Goal: Task Accomplishment & Management: Use online tool/utility

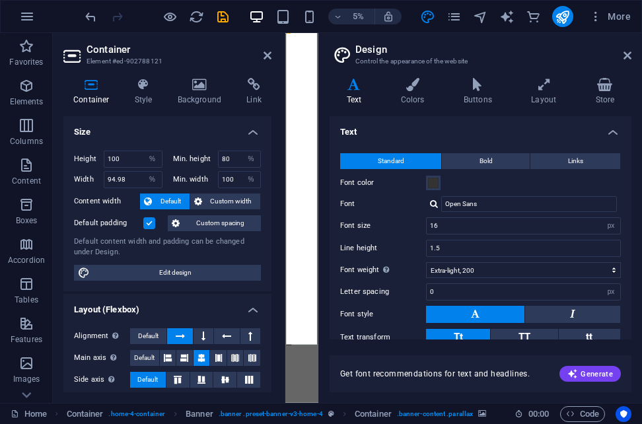
select select "%"
select select "px"
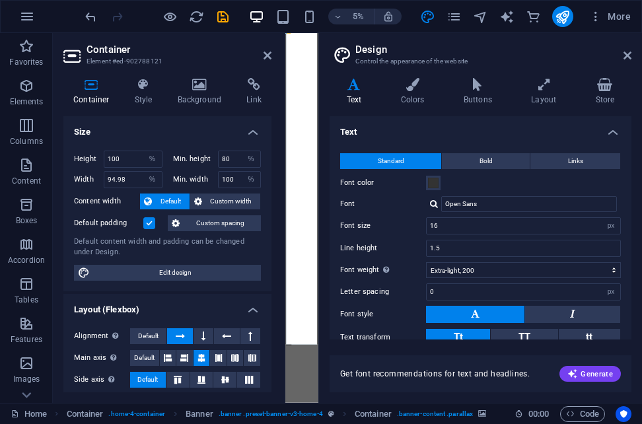
select select "200"
select select "px"
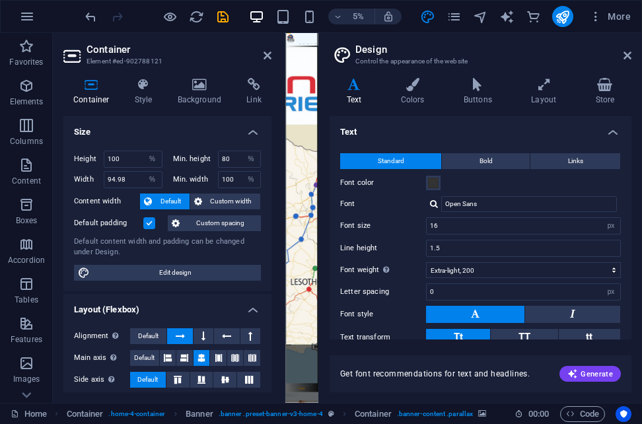
scroll to position [264, 0]
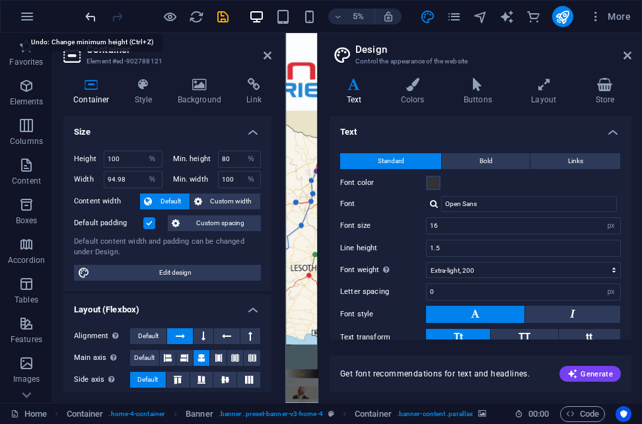
click at [92, 19] on icon "undo" at bounding box center [90, 16] width 15 height 15
type input "100"
click at [92, 19] on icon "undo" at bounding box center [90, 16] width 15 height 15
select select "DISABLED_OPTION_VALUE"
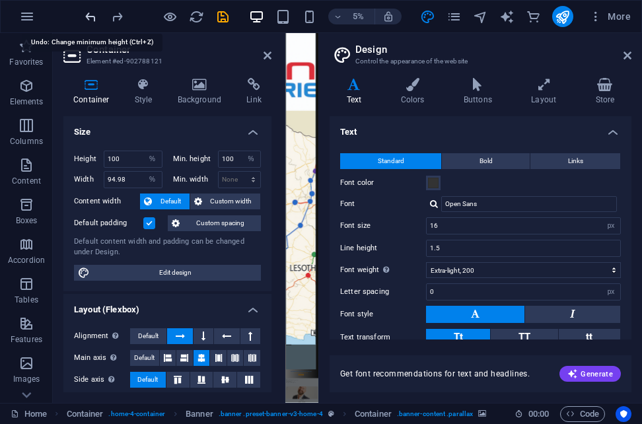
click at [92, 19] on icon "undo" at bounding box center [90, 16] width 15 height 15
select select "DISABLED_OPTION_VALUE"
click at [92, 19] on icon "undo" at bounding box center [90, 16] width 15 height 15
select select "DISABLED_OPTION_VALUE"
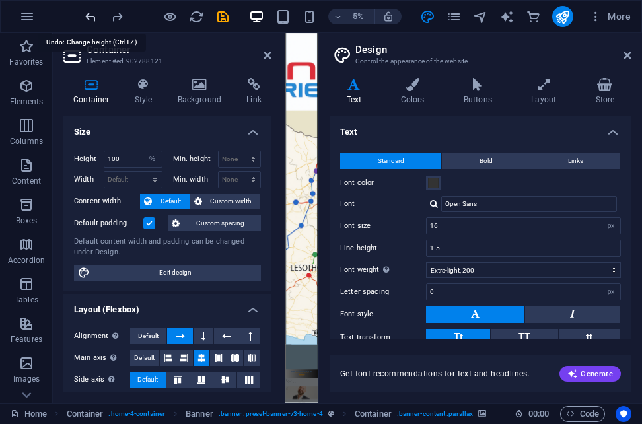
click at [92, 19] on icon "undo" at bounding box center [90, 16] width 15 height 15
select select "DISABLED_OPTION_VALUE"
click at [92, 19] on icon "undo" at bounding box center [90, 16] width 15 height 15
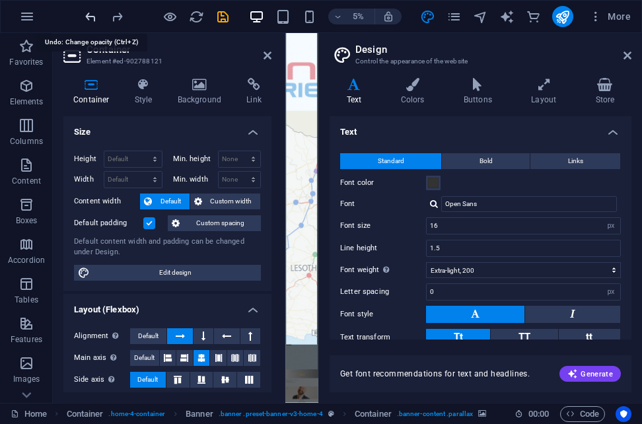
click at [92, 19] on icon "undo" at bounding box center [90, 16] width 15 height 15
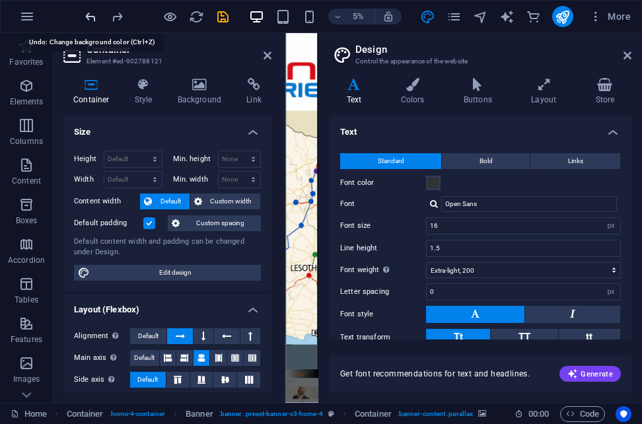
click at [92, 19] on icon "undo" at bounding box center [90, 16] width 15 height 15
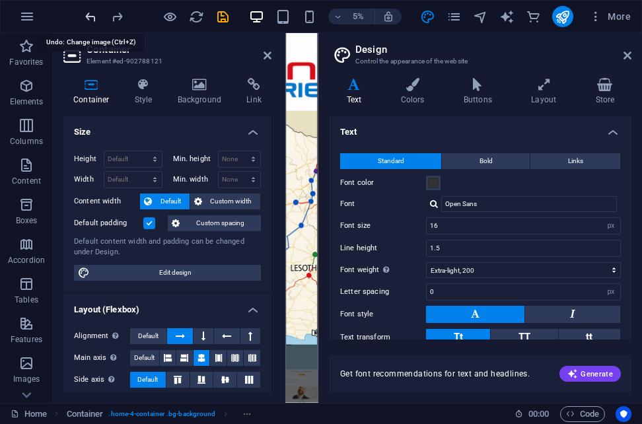
click at [92, 19] on icon "undo" at bounding box center [90, 16] width 15 height 15
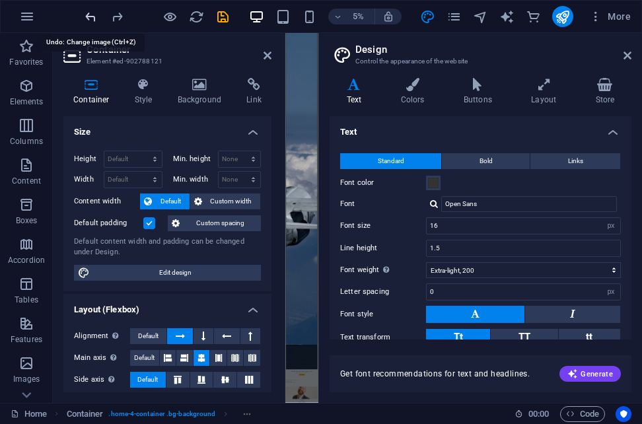
click at [92, 19] on icon "undo" at bounding box center [90, 16] width 15 height 15
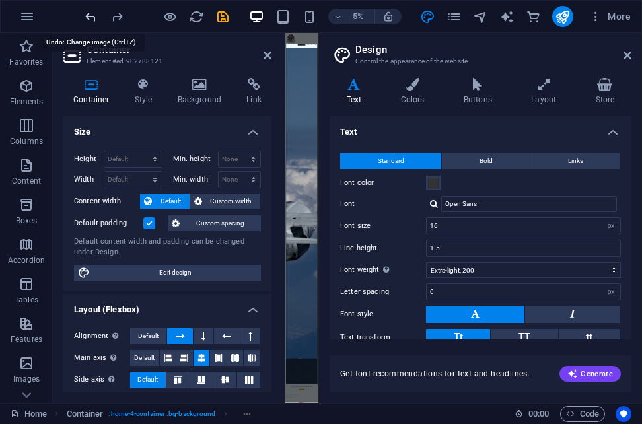
click at [92, 19] on icon "undo" at bounding box center [90, 16] width 15 height 15
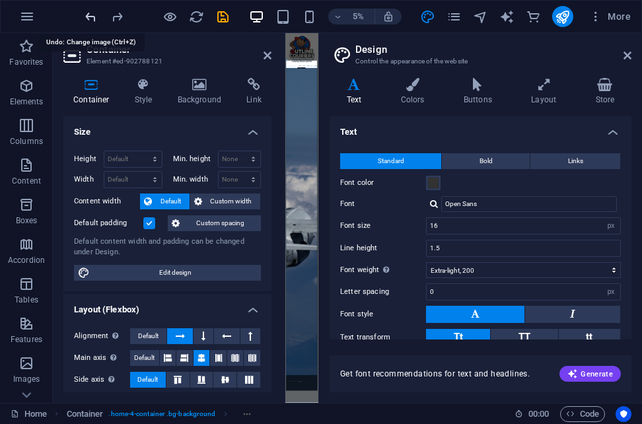
click at [92, 19] on icon "undo" at bounding box center [90, 16] width 15 height 15
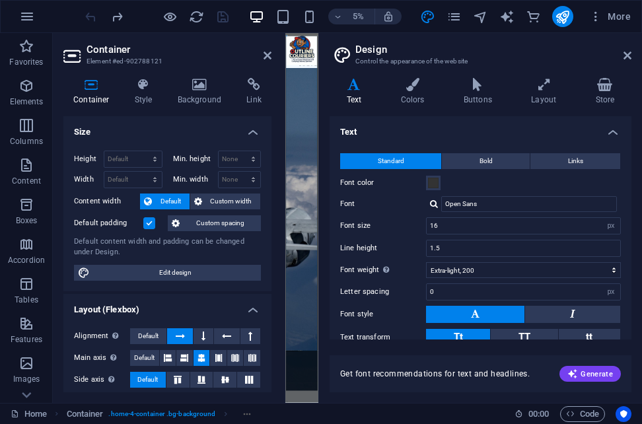
click at [92, 19] on div at bounding box center [157, 16] width 148 height 21
